Goal: Task Accomplishment & Management: Manage account settings

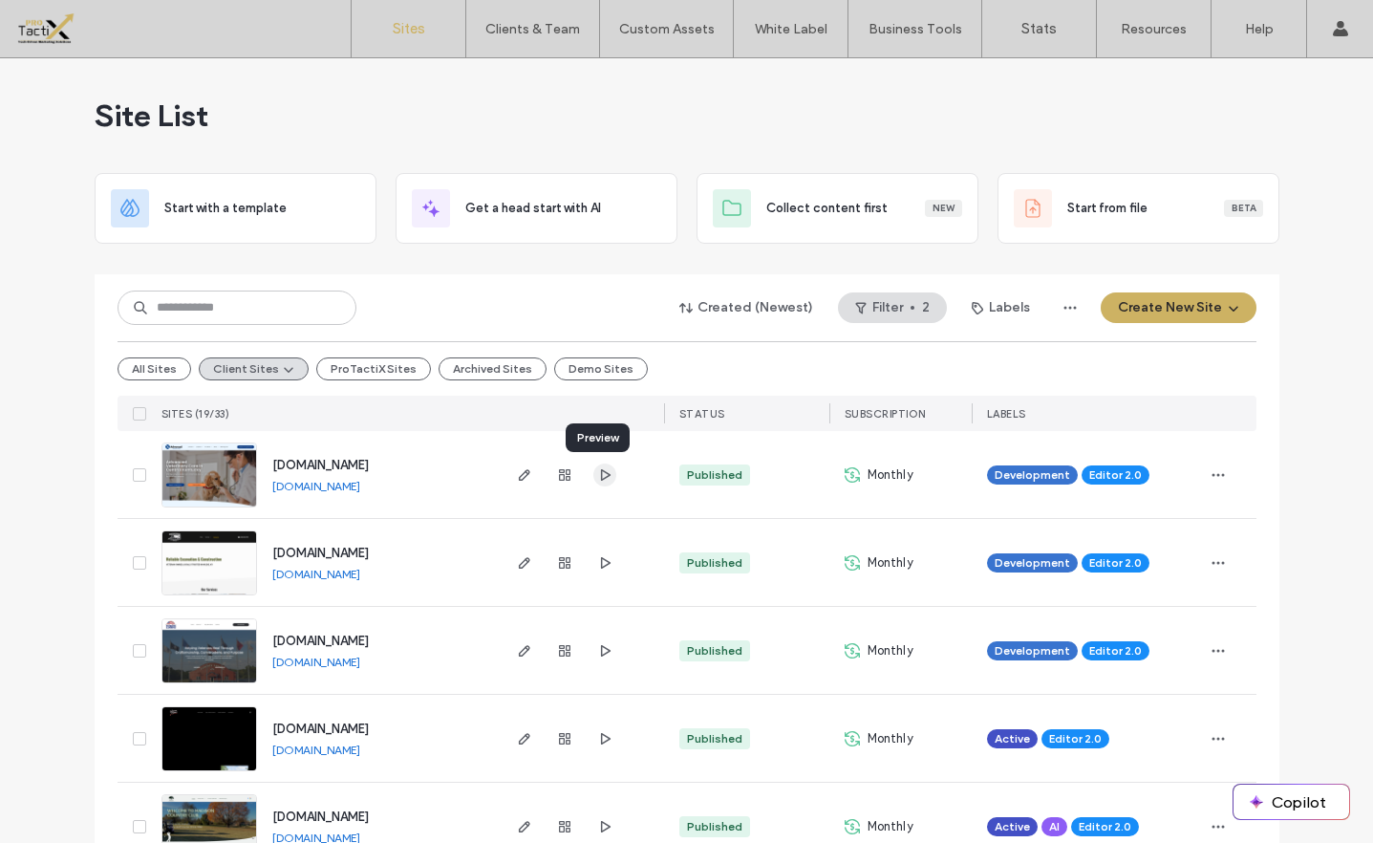
click at [599, 475] on icon "button" at bounding box center [604, 474] width 15 height 15
click at [519, 474] on use "button" at bounding box center [523, 474] width 11 height 11
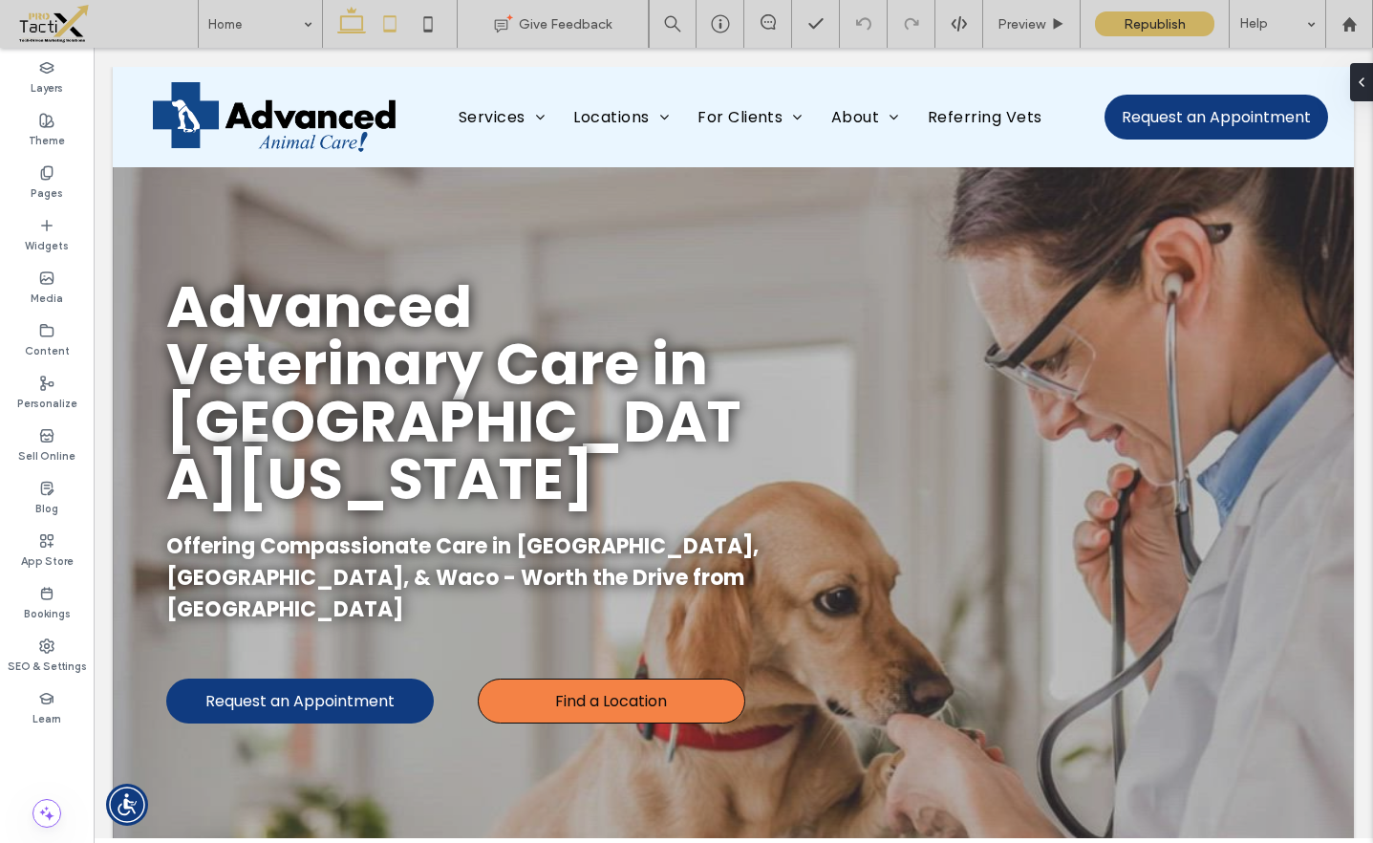
drag, startPoint x: 413, startPoint y: 19, endPoint x: 397, endPoint y: 15, distance: 15.8
click at [410, 19] on icon at bounding box center [428, 24] width 38 height 38
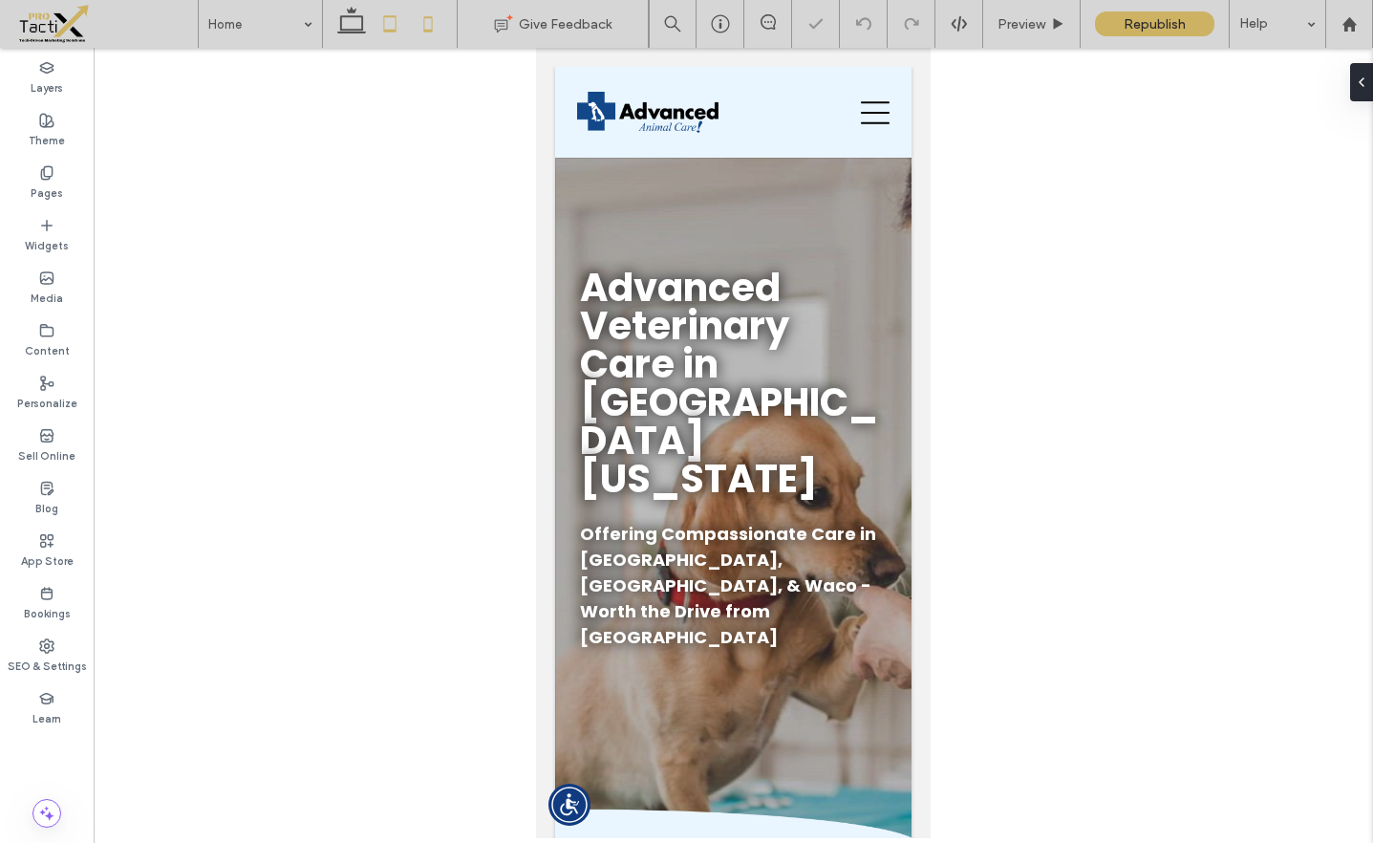
click at [397, 15] on icon at bounding box center [390, 24] width 38 height 38
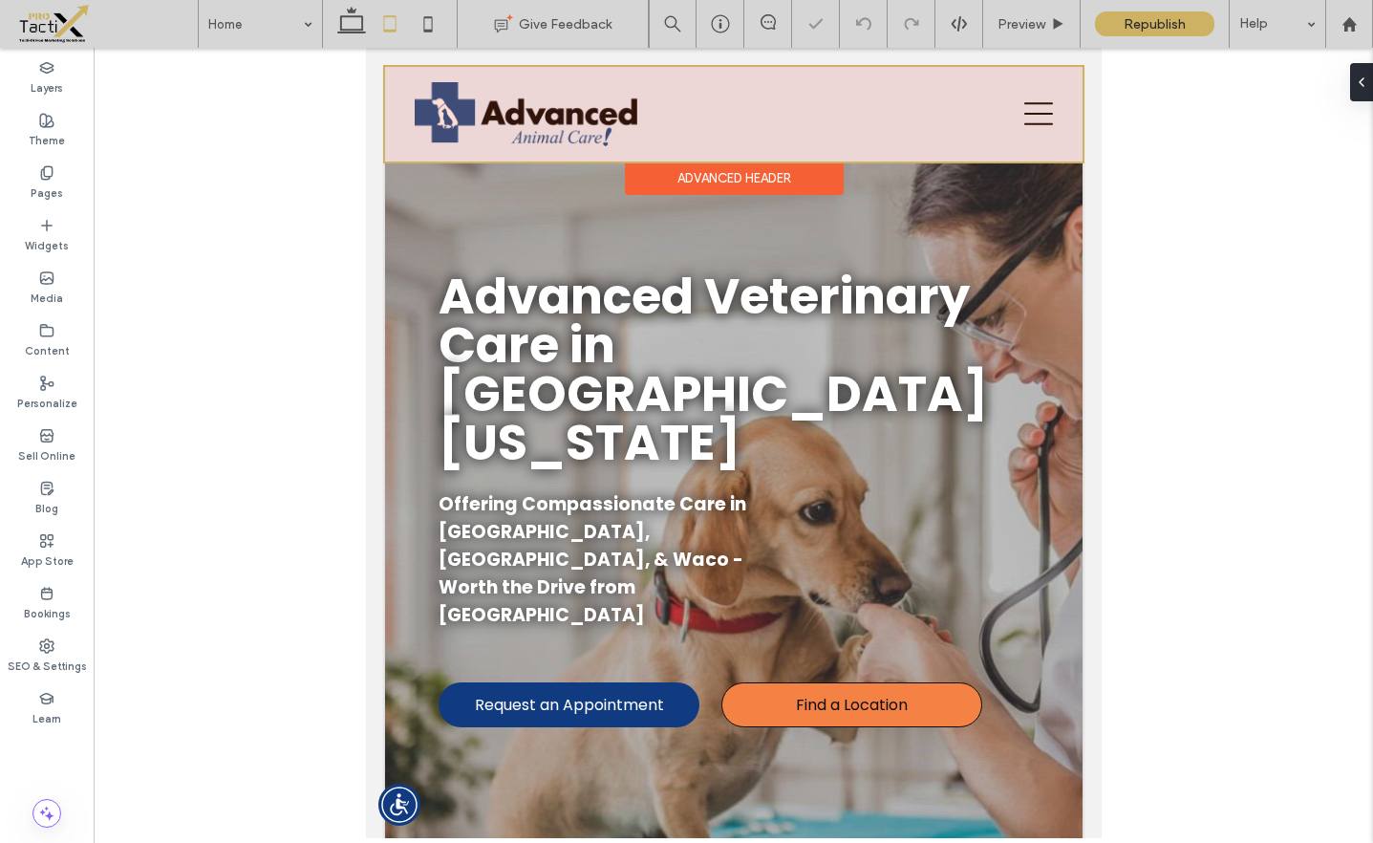
click at [1019, 108] on div at bounding box center [732, 114] width 697 height 95
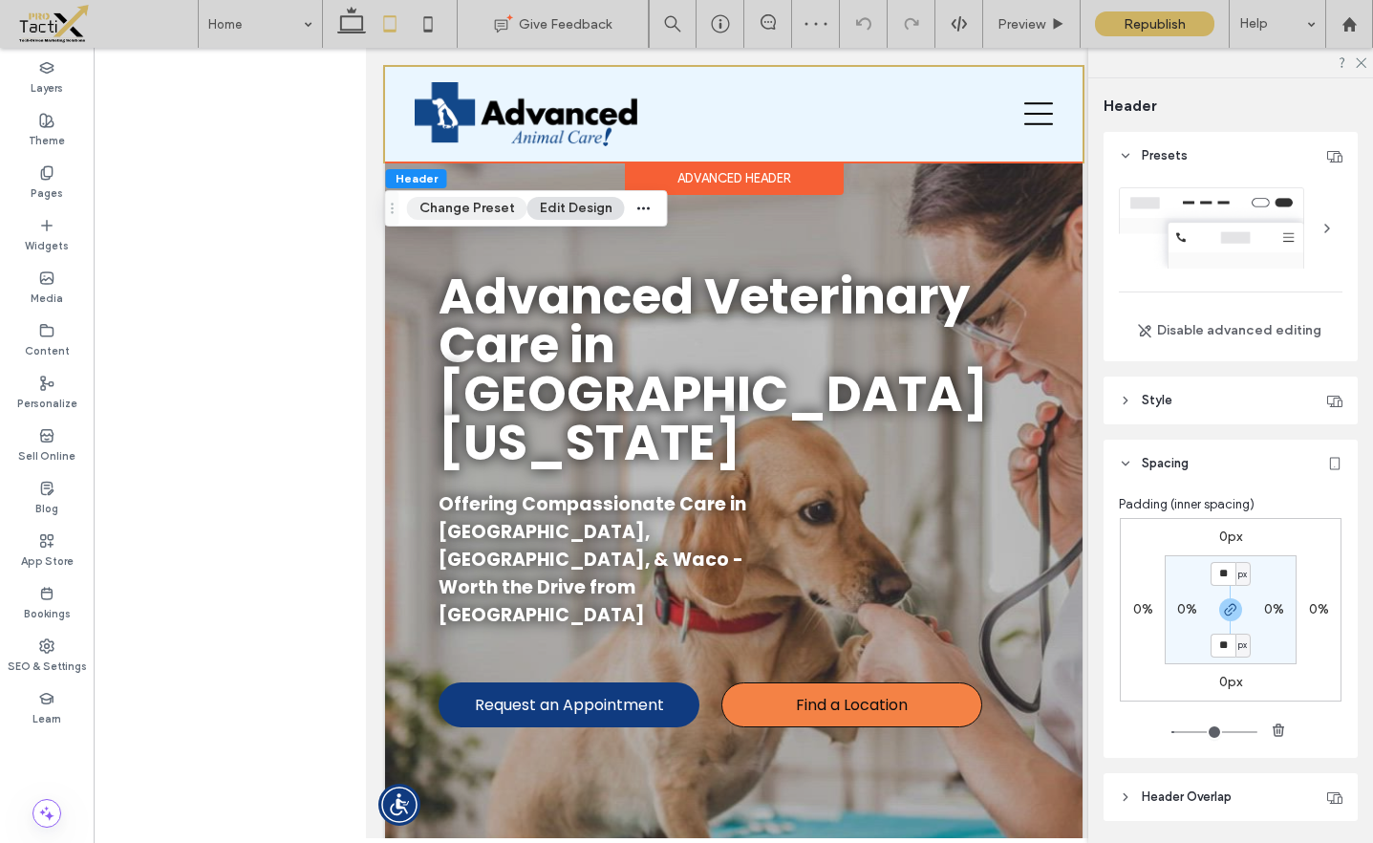
click at [434, 215] on button "Change Preset" at bounding box center [467, 208] width 120 height 23
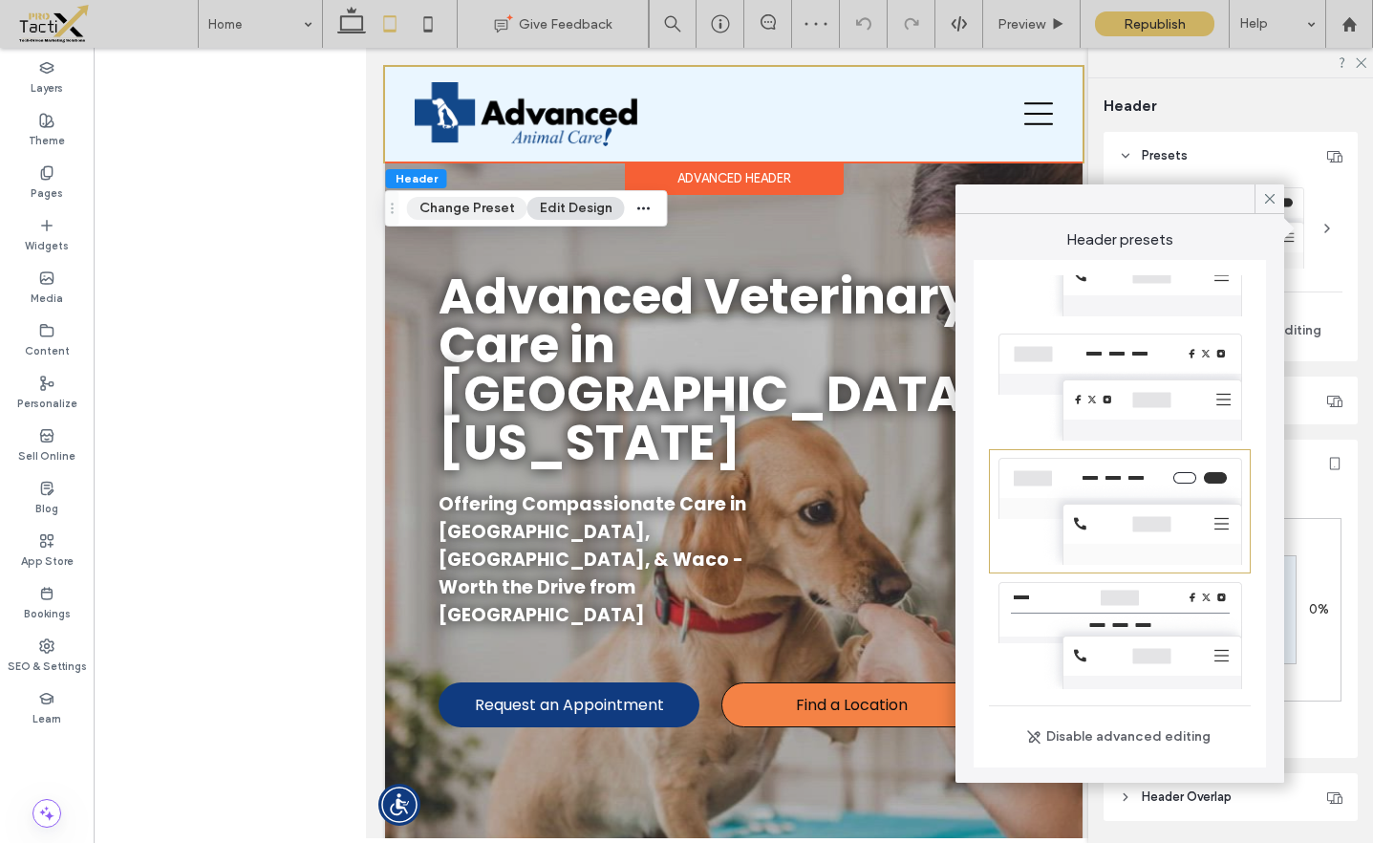
scroll to position [437, 0]
click at [995, 120] on div at bounding box center [900, 113] width 334 height 75
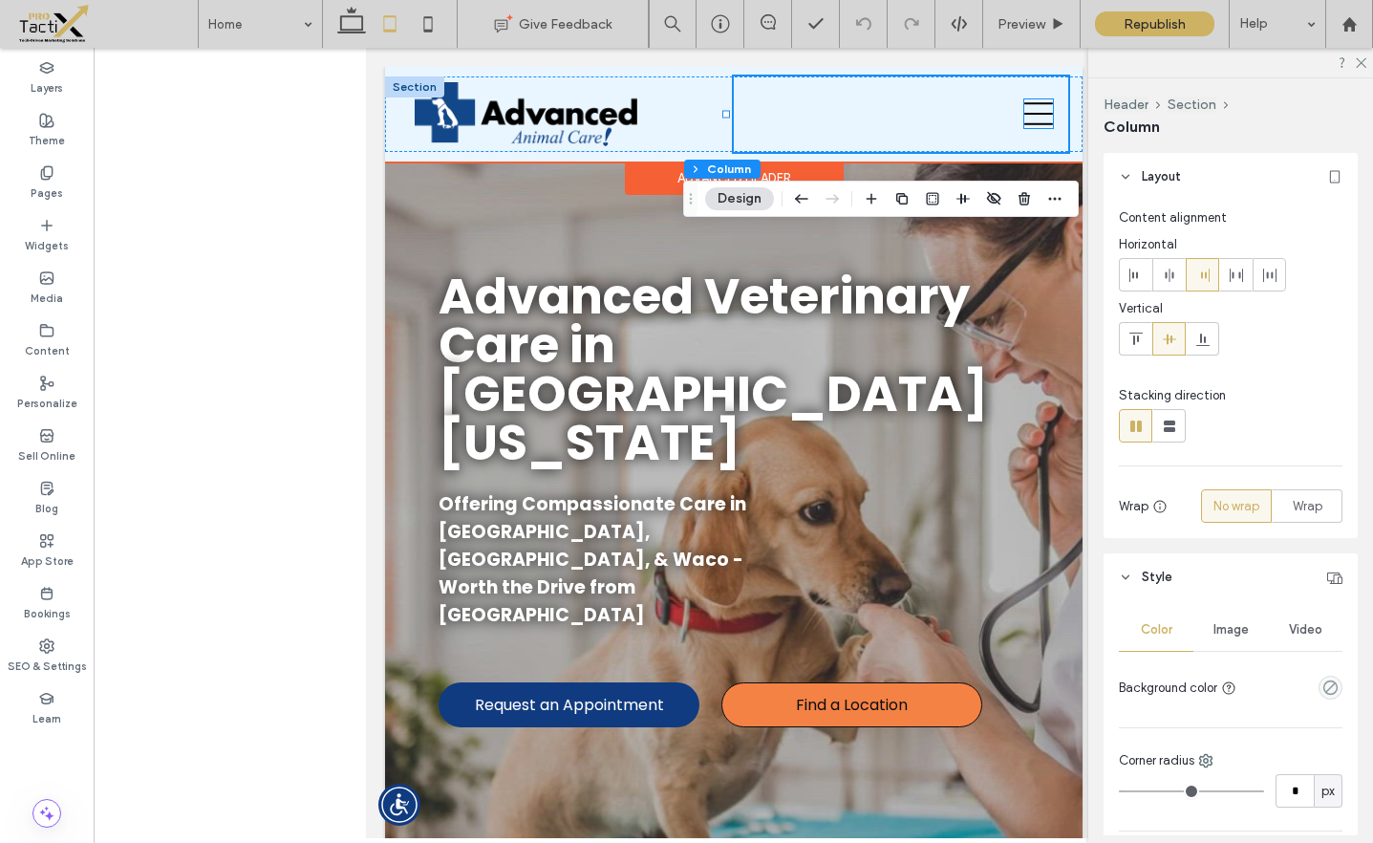
click at [1031, 112] on icon at bounding box center [1037, 113] width 29 height 29
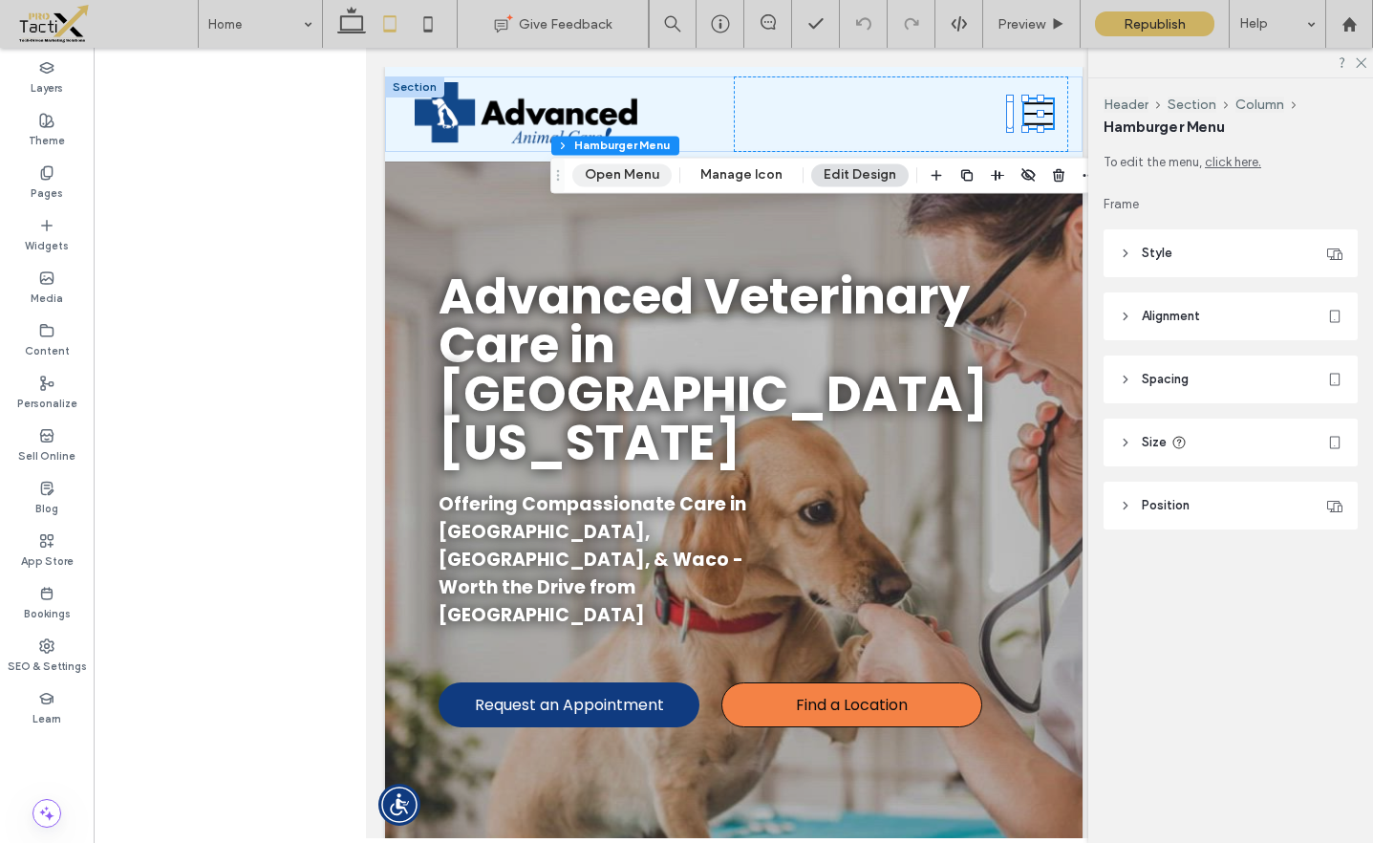
click at [631, 175] on button "Open Menu" at bounding box center [621, 174] width 99 height 23
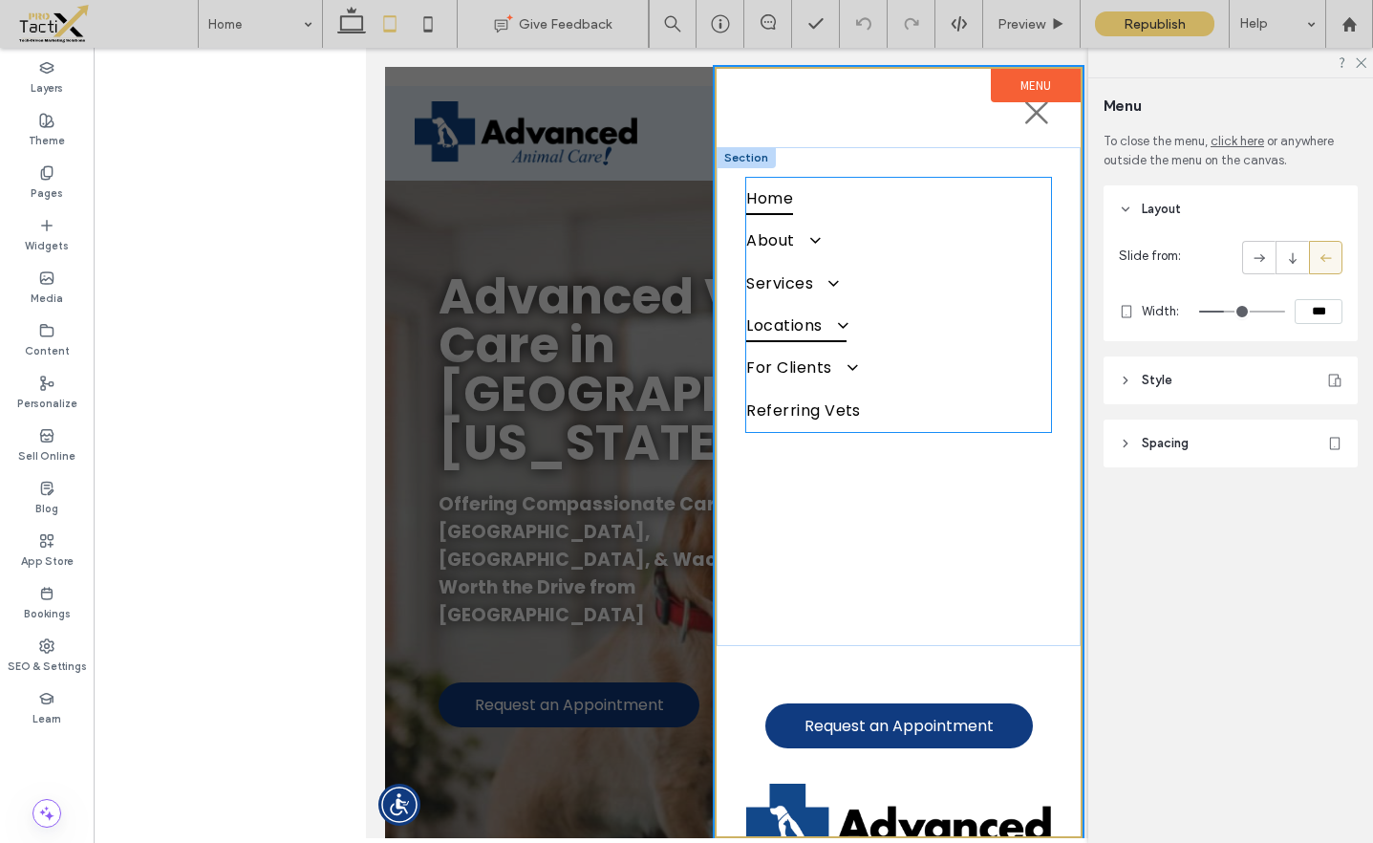
click at [901, 338] on link "Locations" at bounding box center [897, 326] width 305 height 42
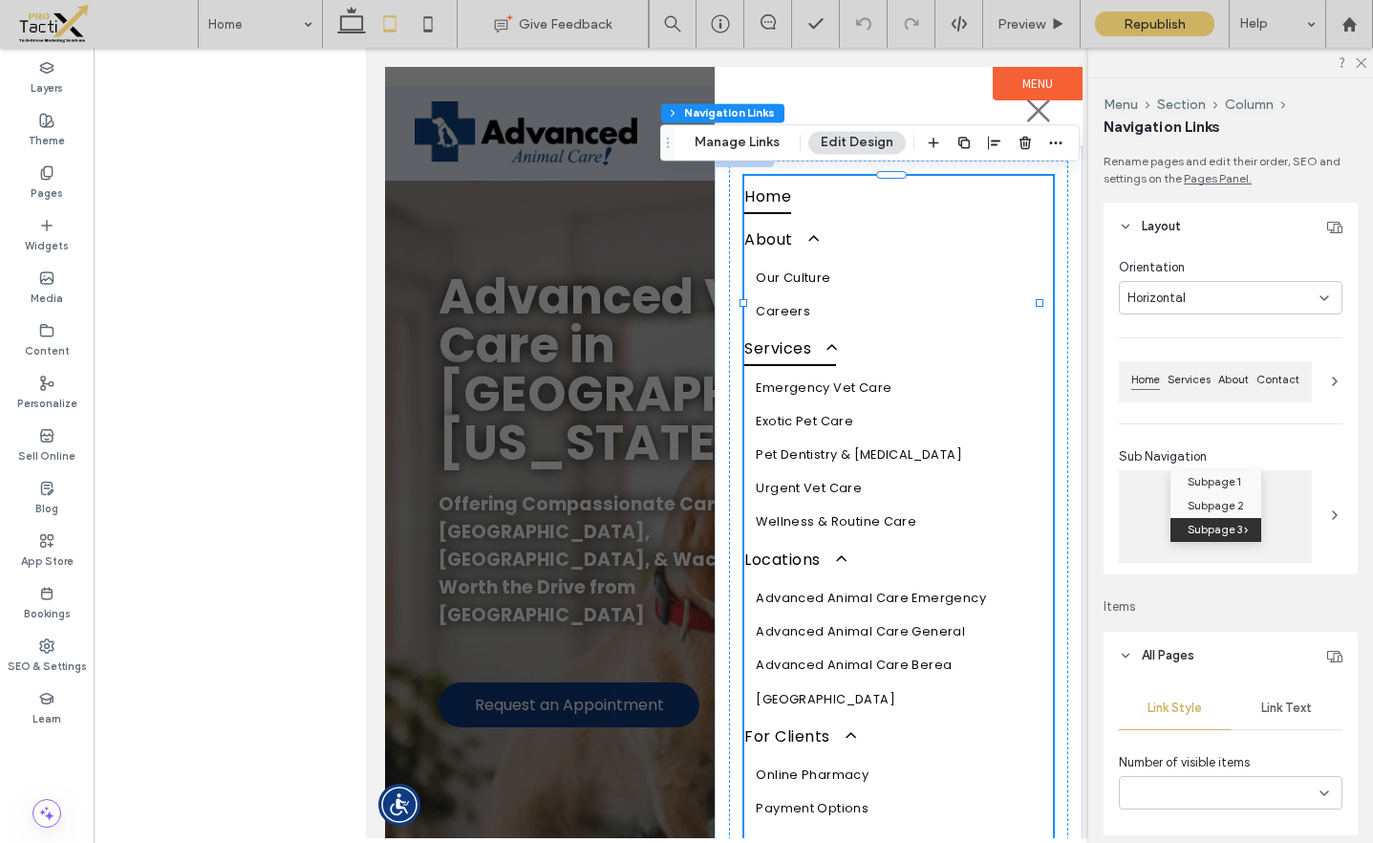
type input "***"
type input "****"
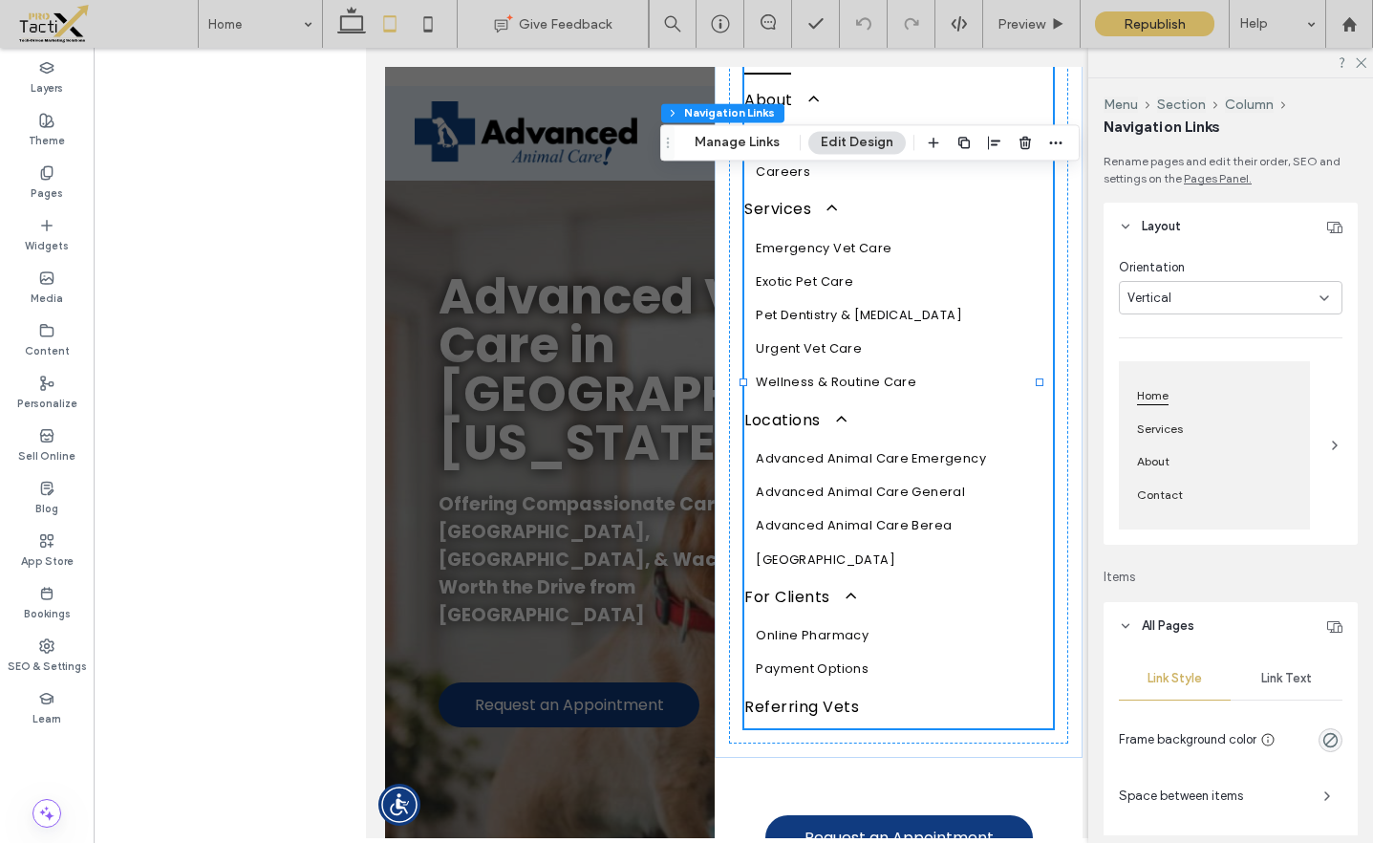
scroll to position [144, 0]
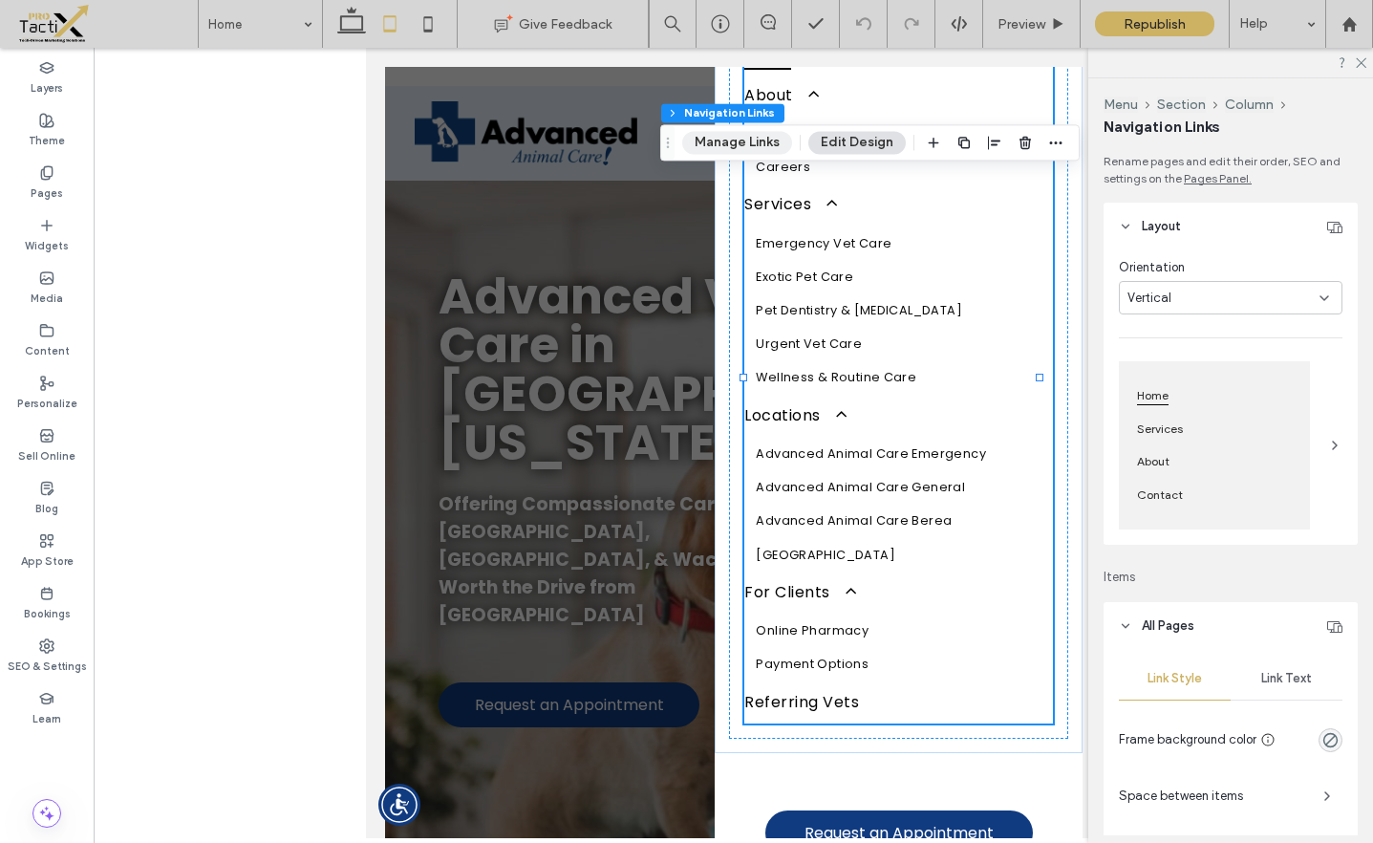
drag, startPoint x: 728, startPoint y: 160, endPoint x: 730, endPoint y: 150, distance: 9.7
click at [729, 158] on div "Menu Section Column Navigation Links Manage Links Edit Design" at bounding box center [869, 142] width 419 height 36
drag, startPoint x: 731, startPoint y: 148, endPoint x: 533, endPoint y: 297, distance: 247.7
click at [731, 148] on button "Manage Links" at bounding box center [737, 142] width 110 height 23
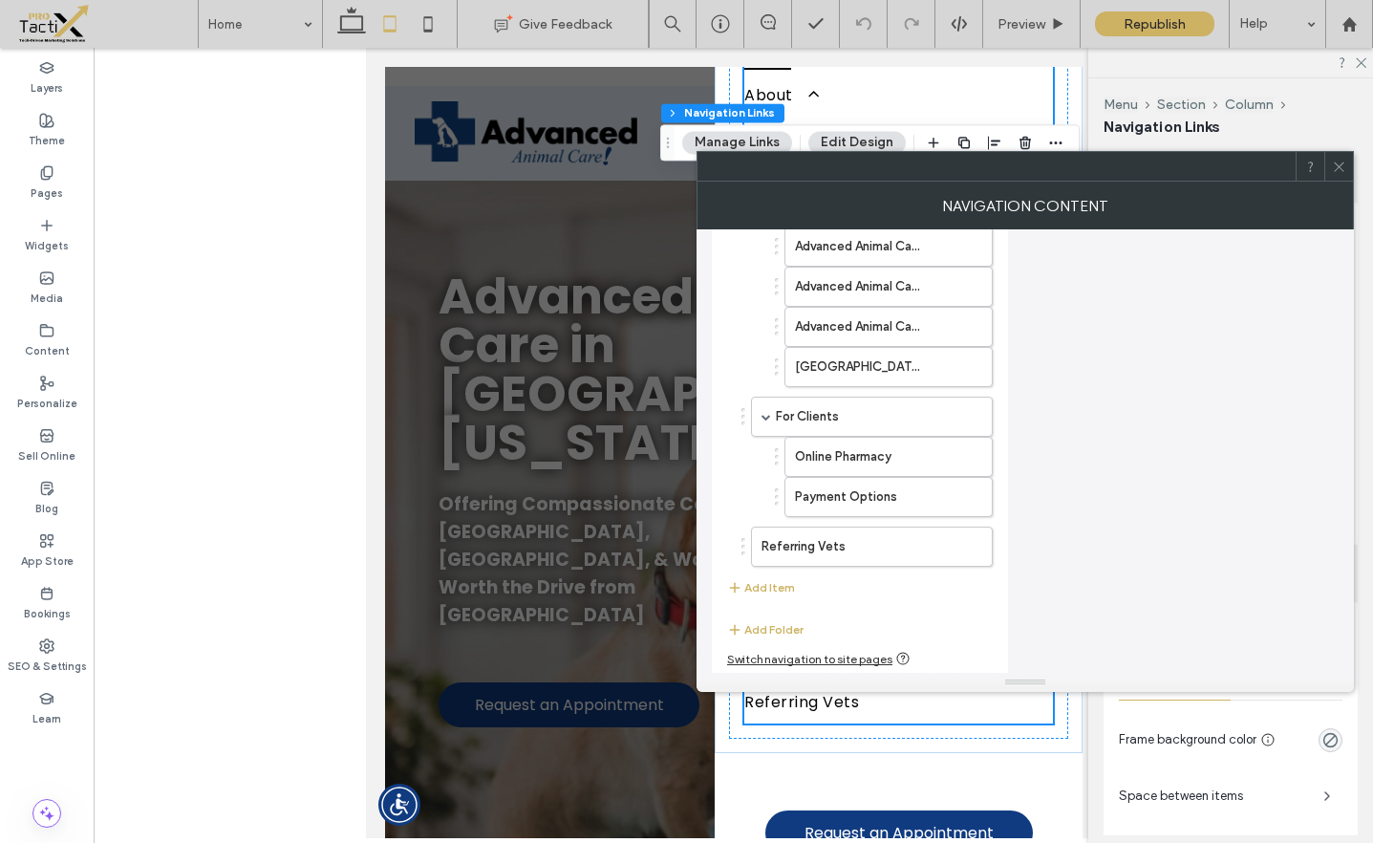
scroll to position [575, 0]
click at [749, 579] on button "Add Item" at bounding box center [761, 584] width 68 height 23
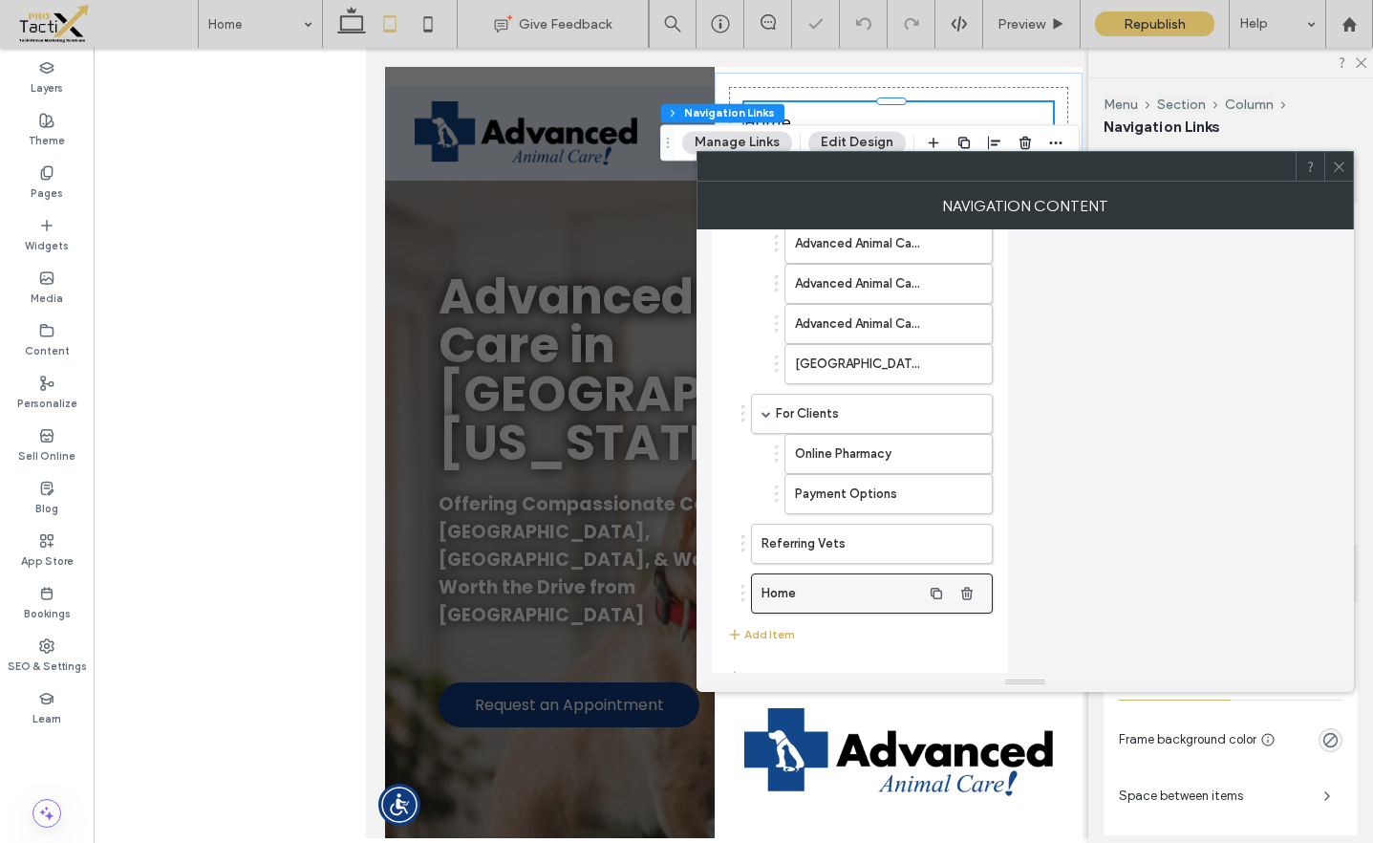
scroll to position [73, 0]
click at [772, 598] on label "Home" at bounding box center [841, 593] width 160 height 38
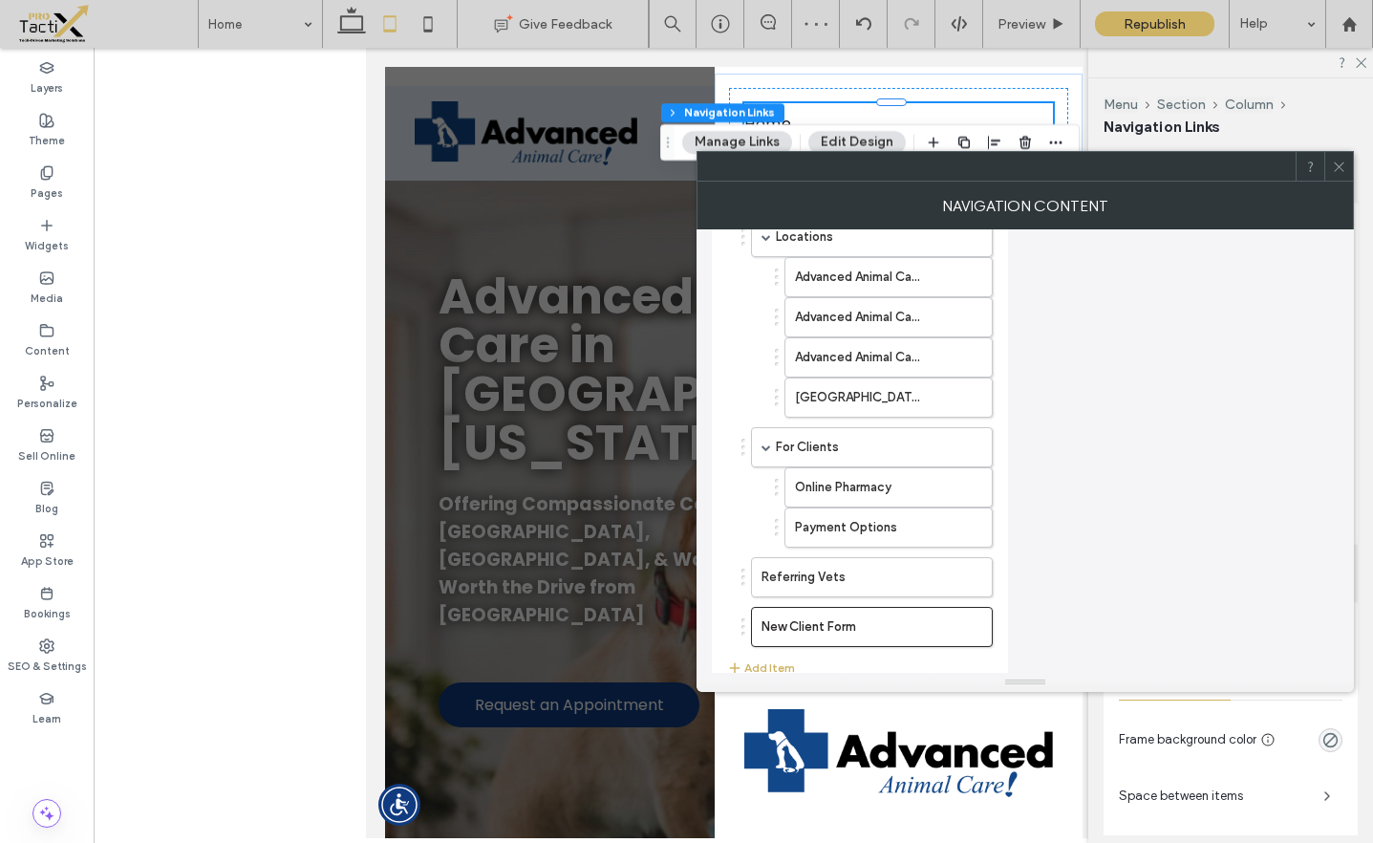
scroll to position [502, 0]
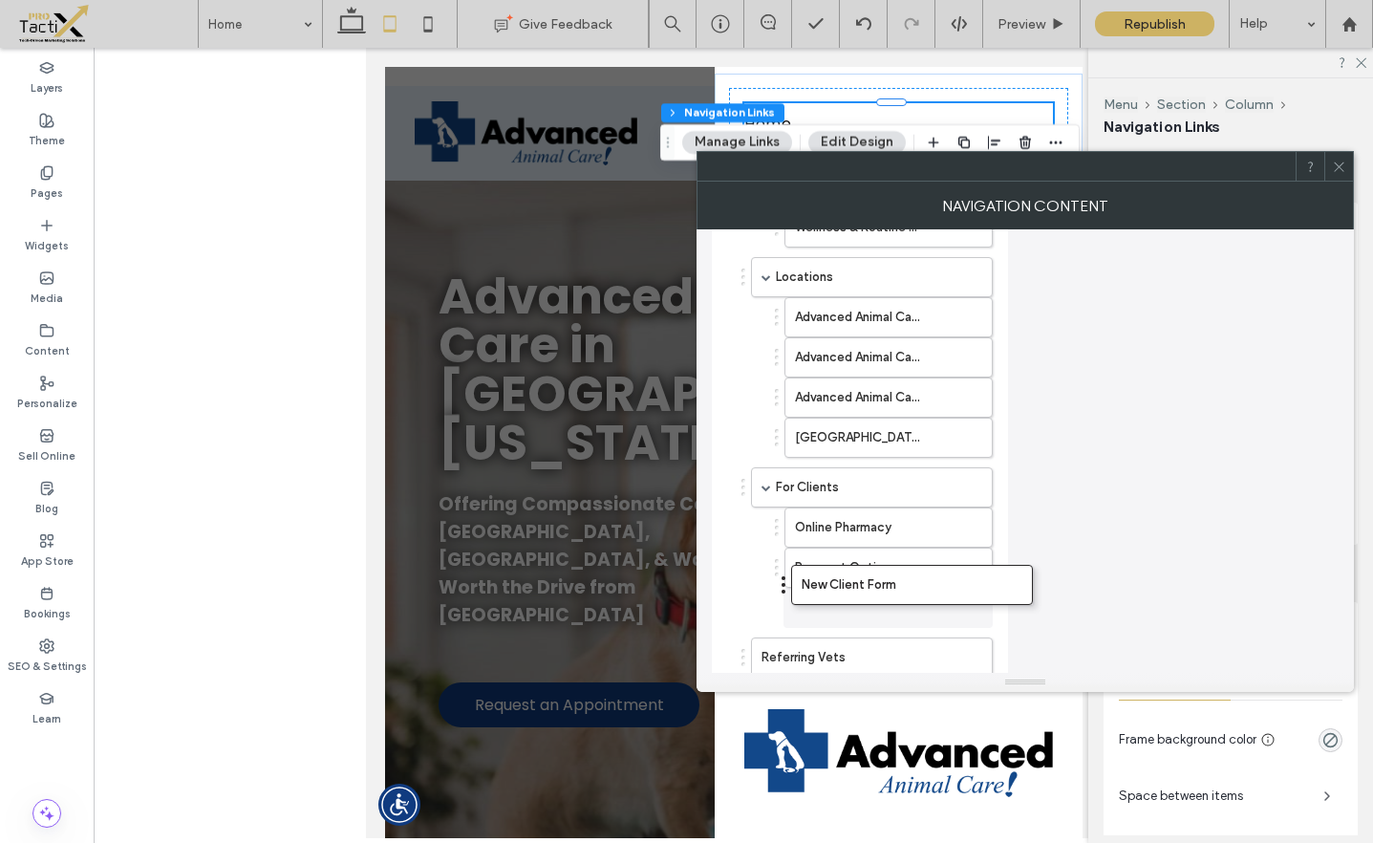
drag, startPoint x: 741, startPoint y: 667, endPoint x: 782, endPoint y: 585, distance: 91.4
click at [1340, 162] on icon at bounding box center [1339, 167] width 14 height 14
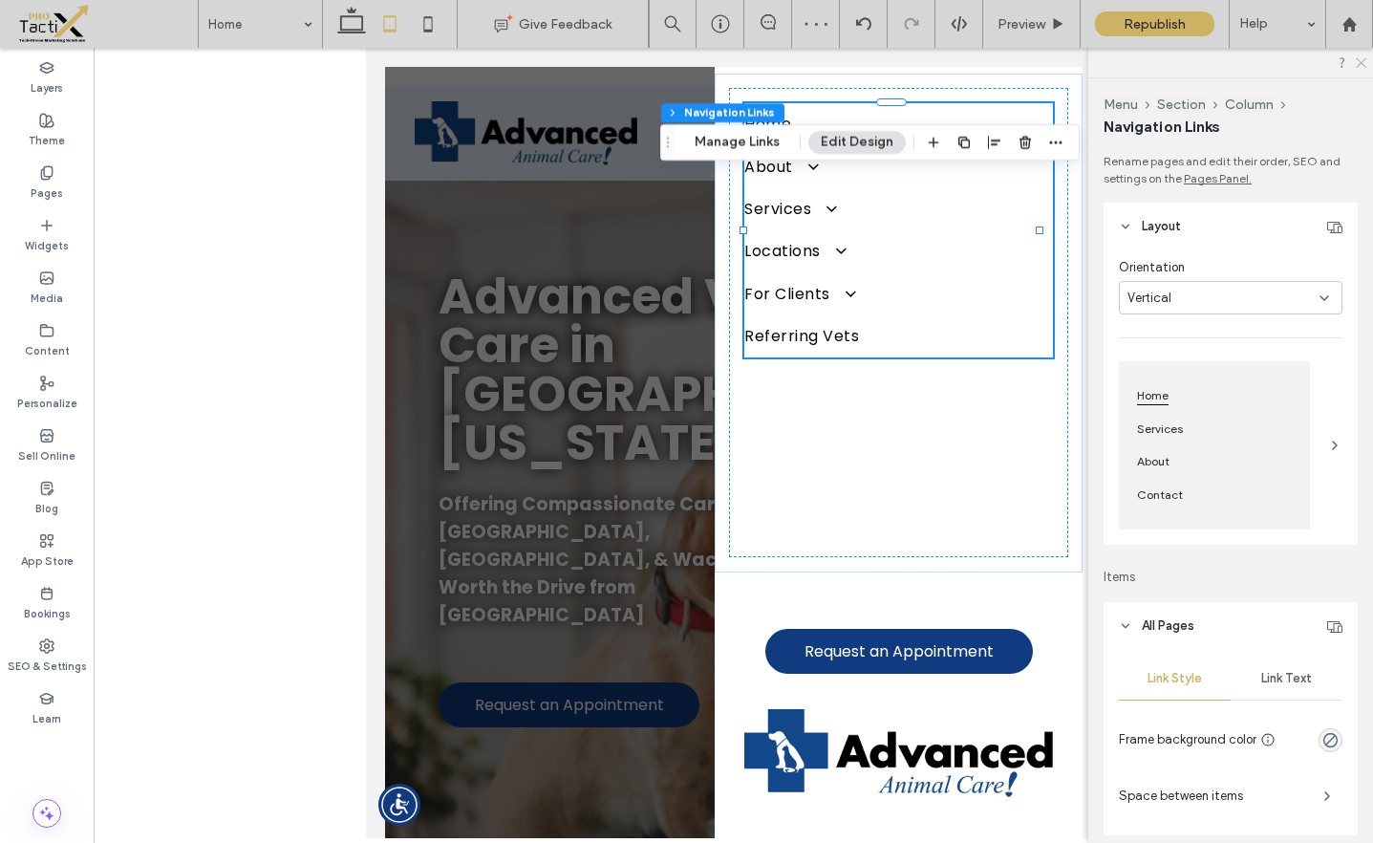
click at [1361, 63] on use at bounding box center [1361, 63] width 11 height 11
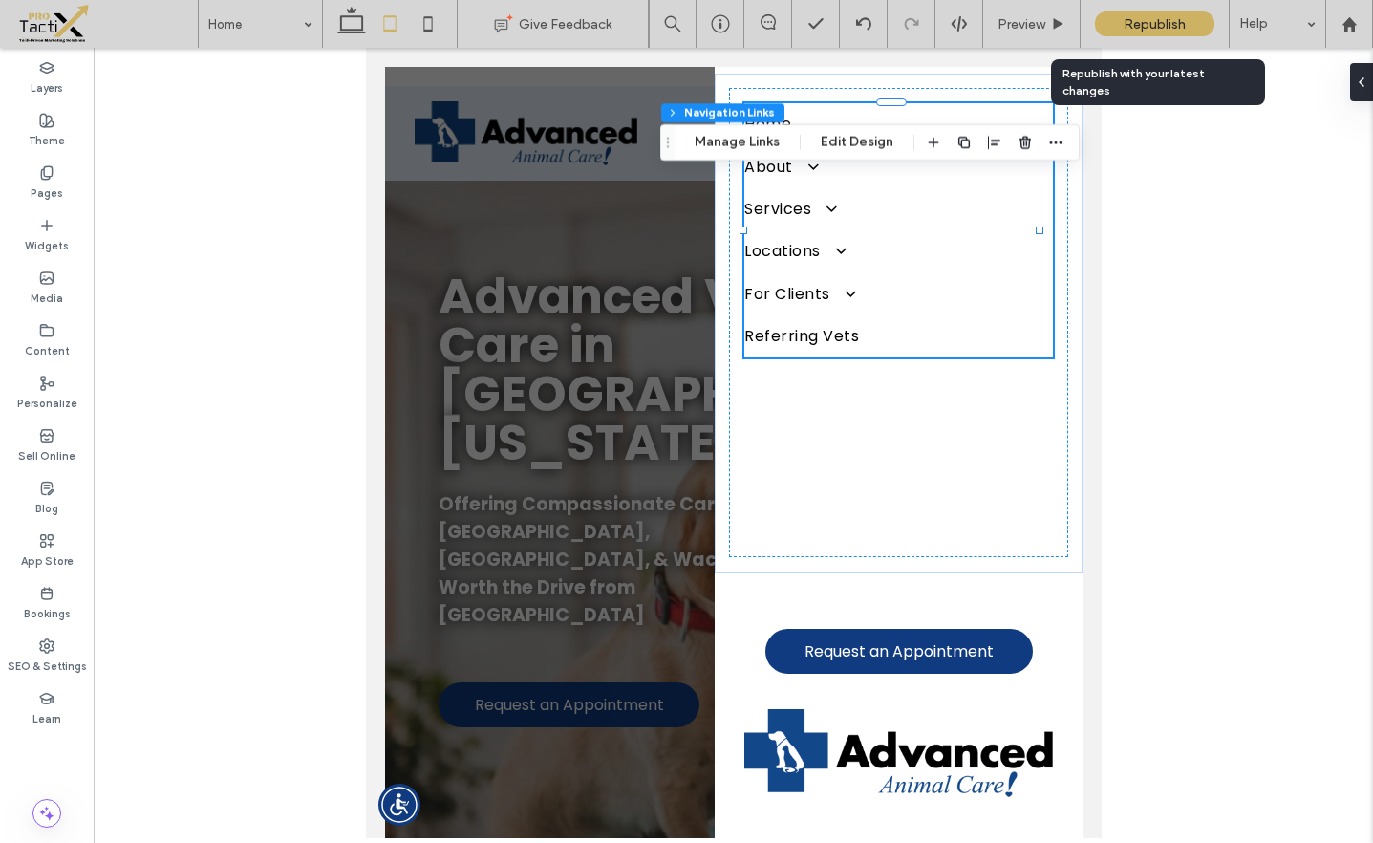
click at [1143, 11] on div "Republish" at bounding box center [1154, 24] width 119 height 48
click at [1133, 19] on span "Republish" at bounding box center [1155, 24] width 62 height 16
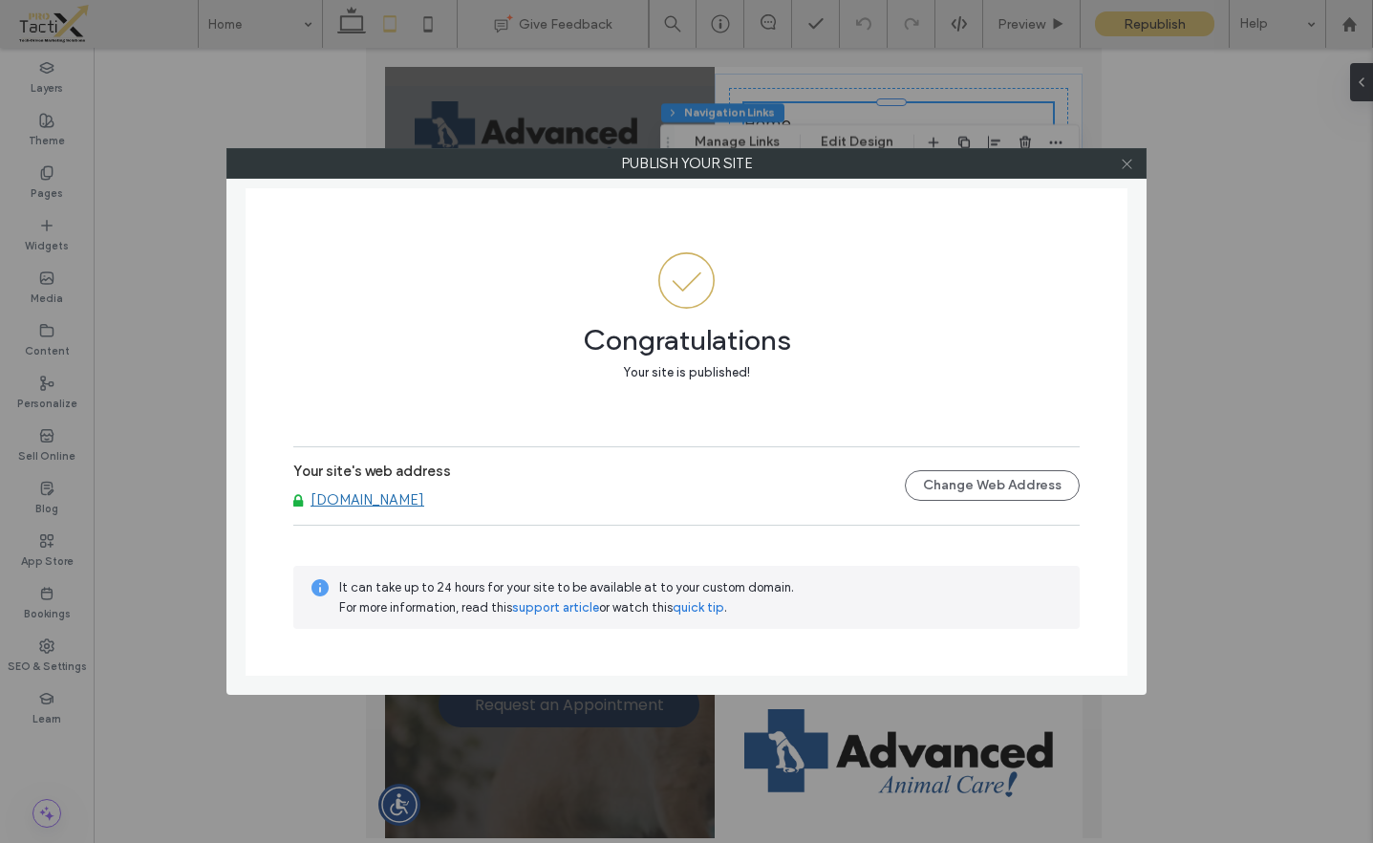
click at [1128, 172] on span at bounding box center [1127, 163] width 14 height 29
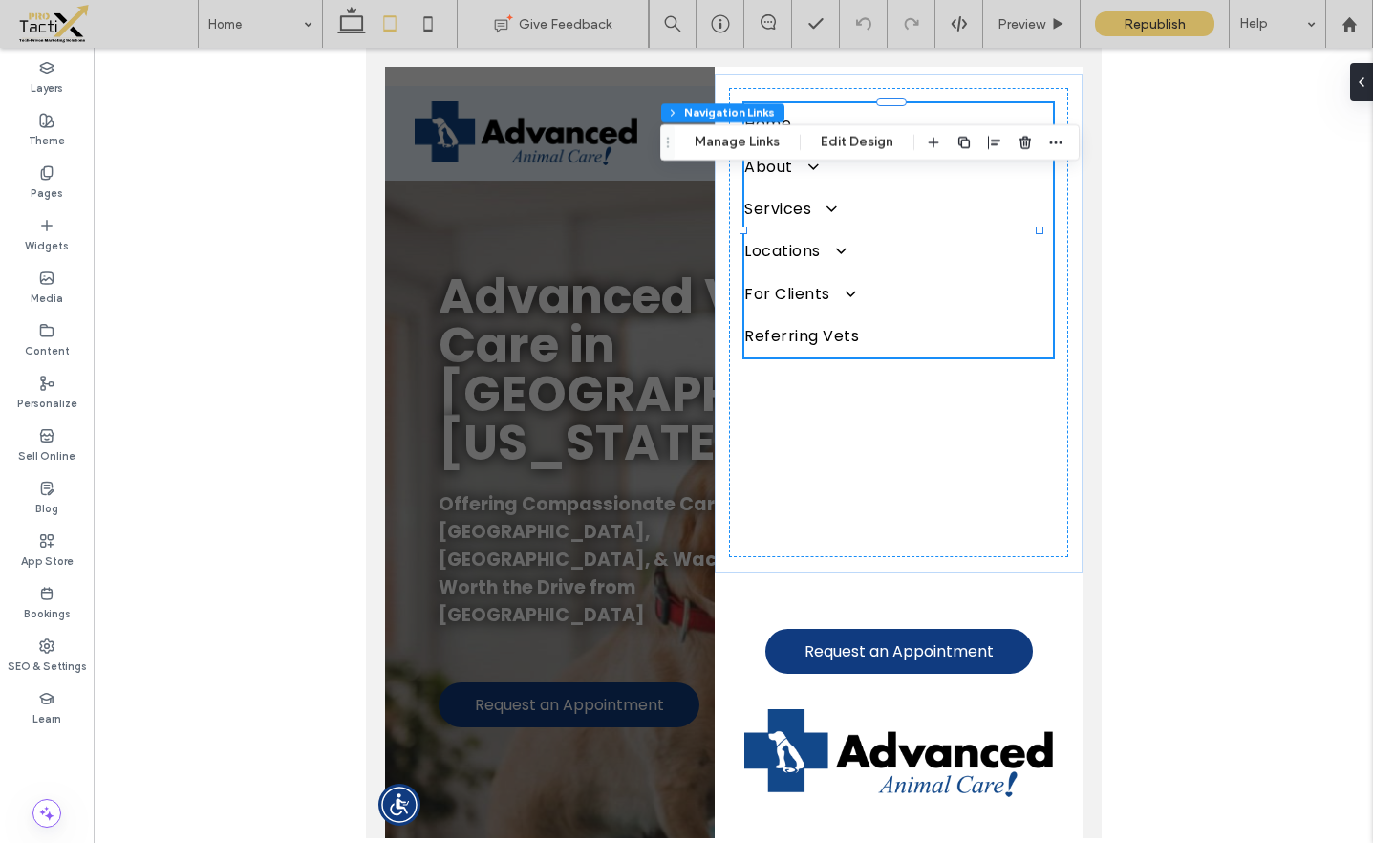
click at [1179, 215] on div at bounding box center [733, 443] width 1279 height 790
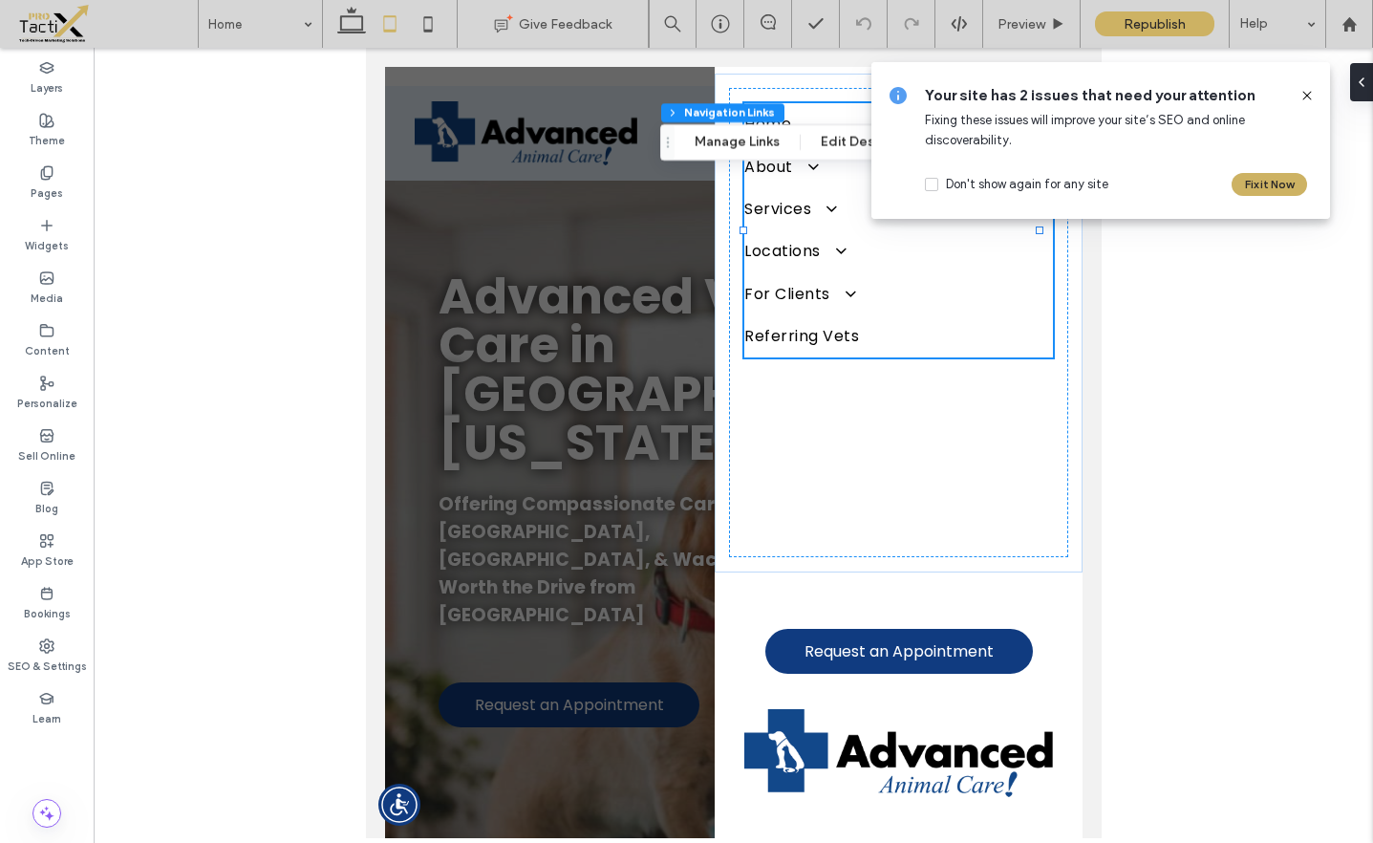
click at [1304, 95] on icon at bounding box center [1306, 95] width 15 height 15
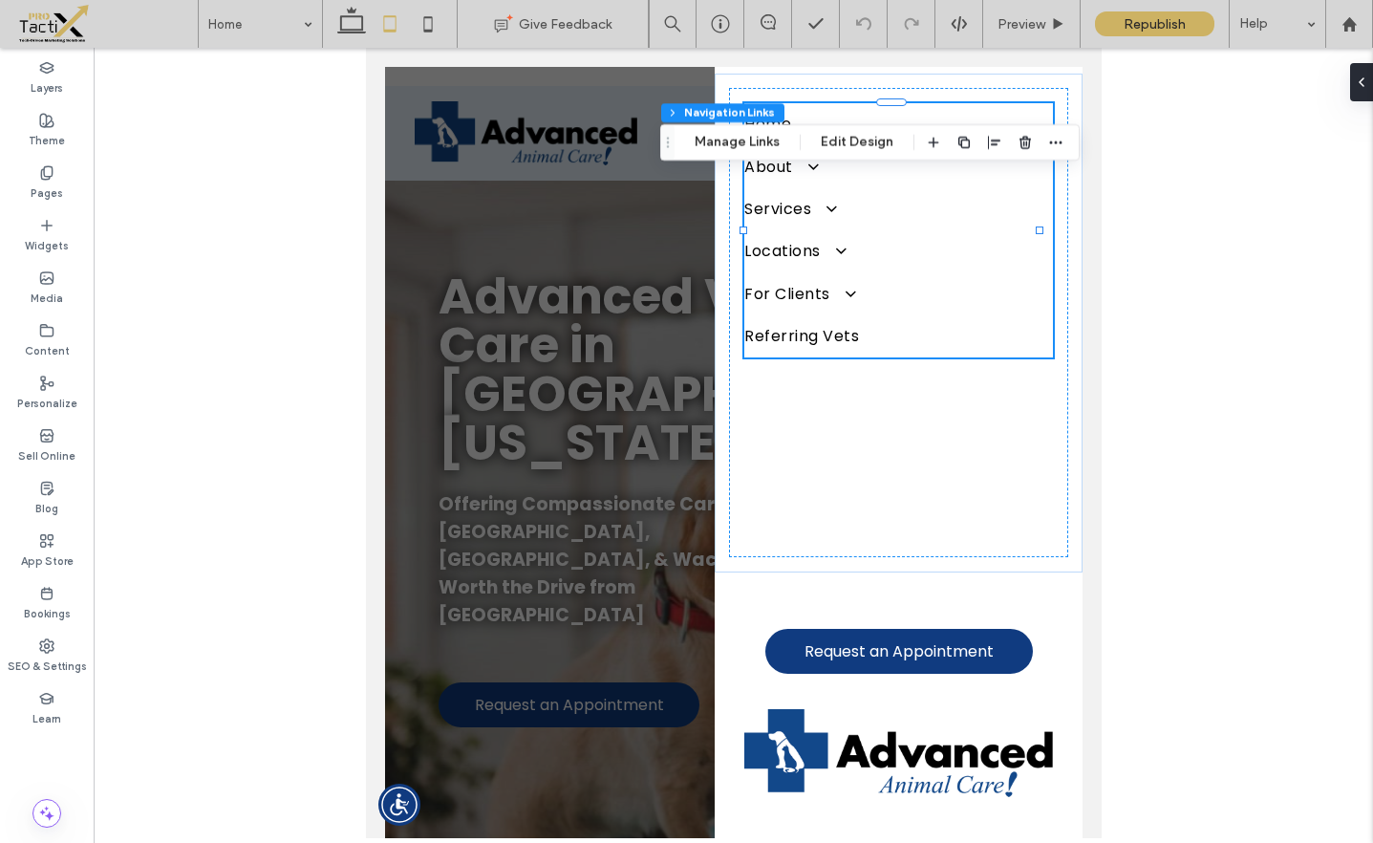
click at [303, 299] on div at bounding box center [733, 443] width 1279 height 790
click at [1194, 189] on div at bounding box center [733, 443] width 1279 height 790
click at [1348, 24] on use at bounding box center [1348, 23] width 14 height 14
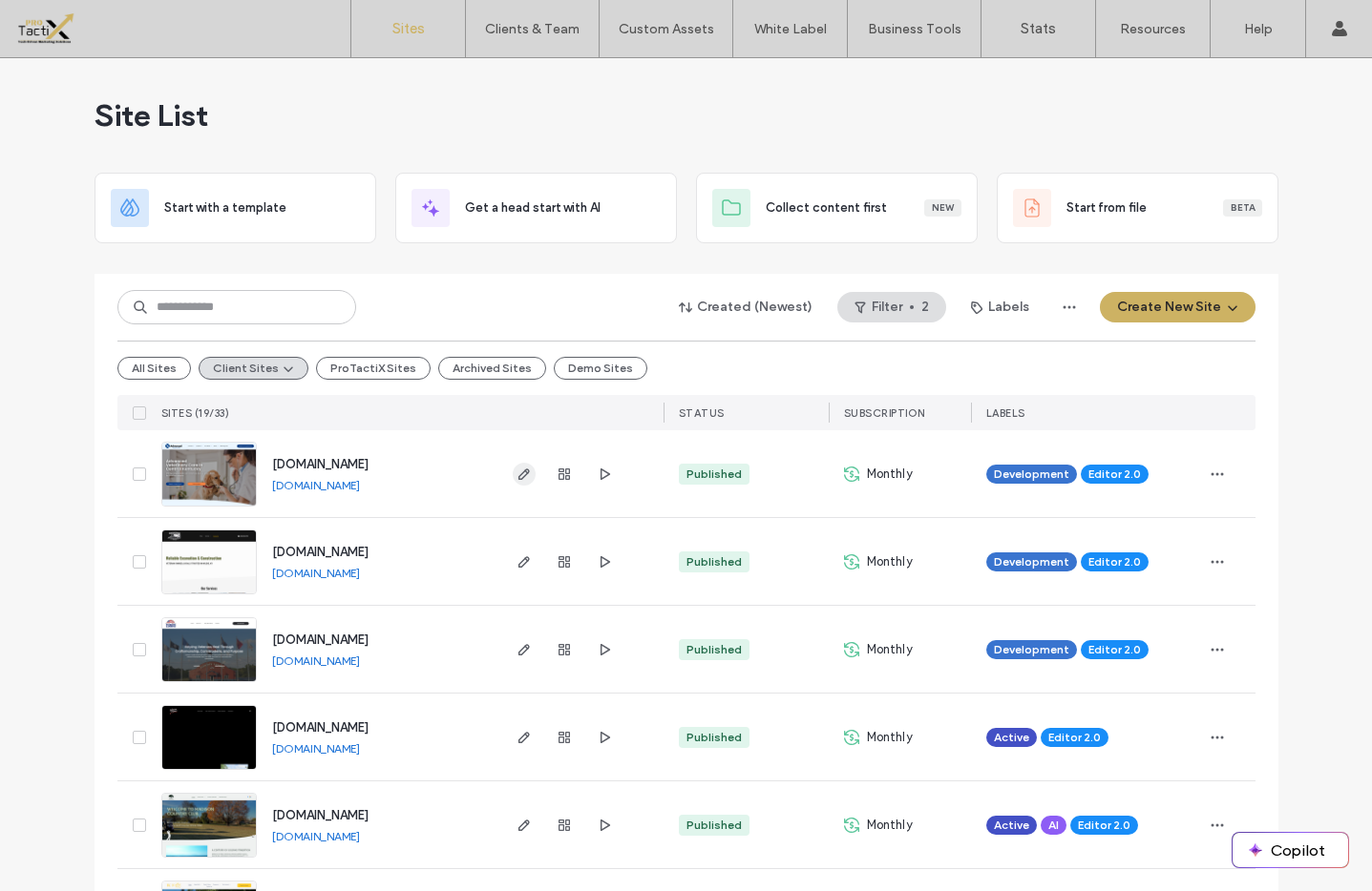
click at [520, 470] on icon "button" at bounding box center [524, 473] width 15 height 15
